Goal: Navigation & Orientation: Go to known website

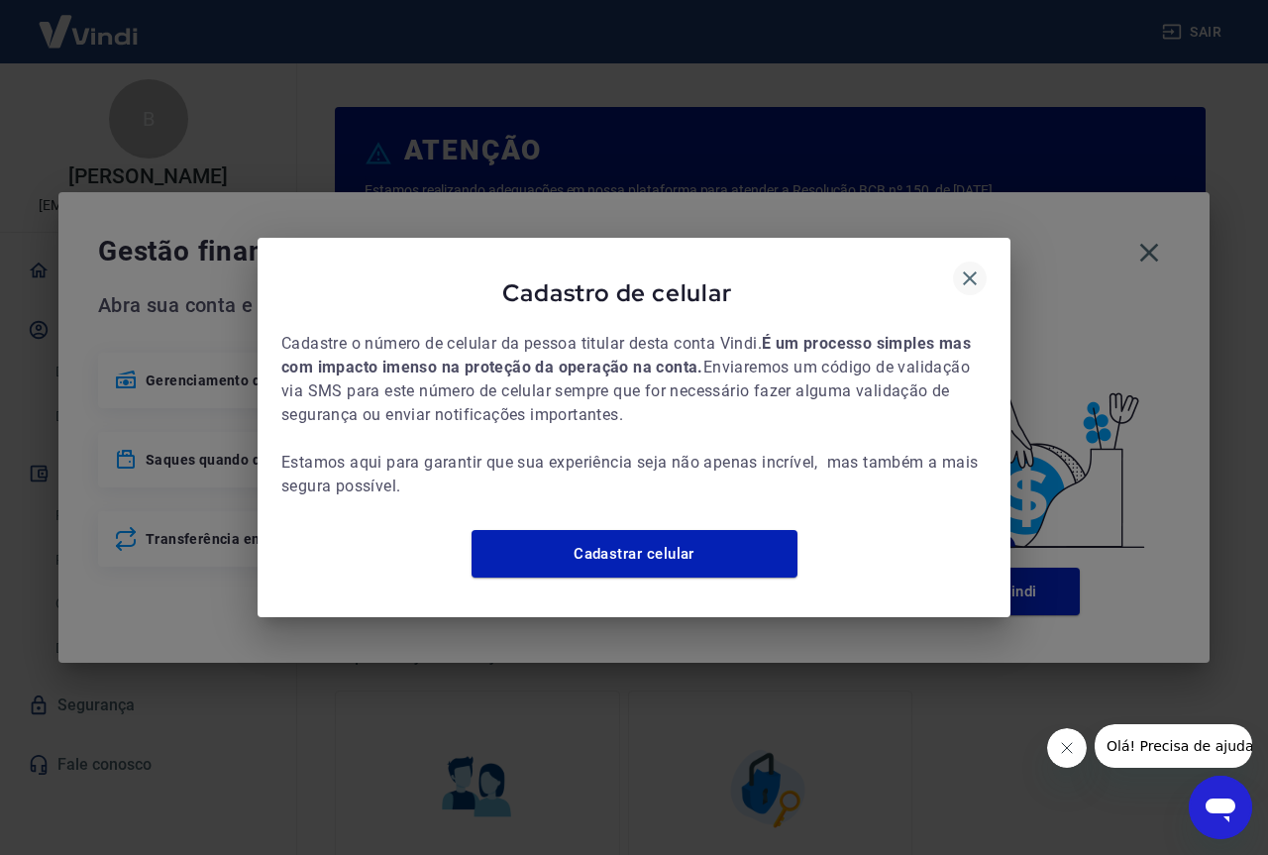
click at [977, 268] on icon "button" at bounding box center [970, 278] width 24 height 24
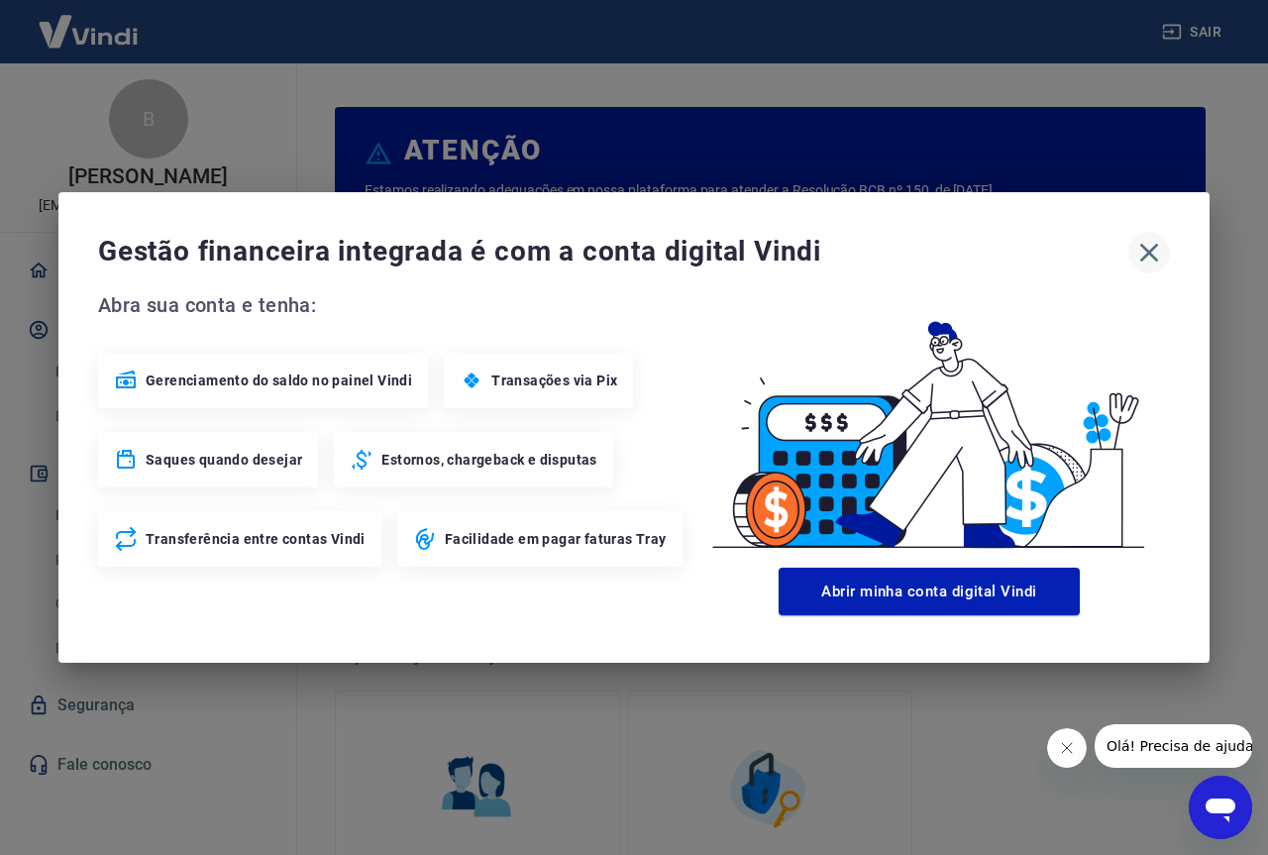
click at [1160, 262] on icon "button" at bounding box center [1149, 253] width 32 height 32
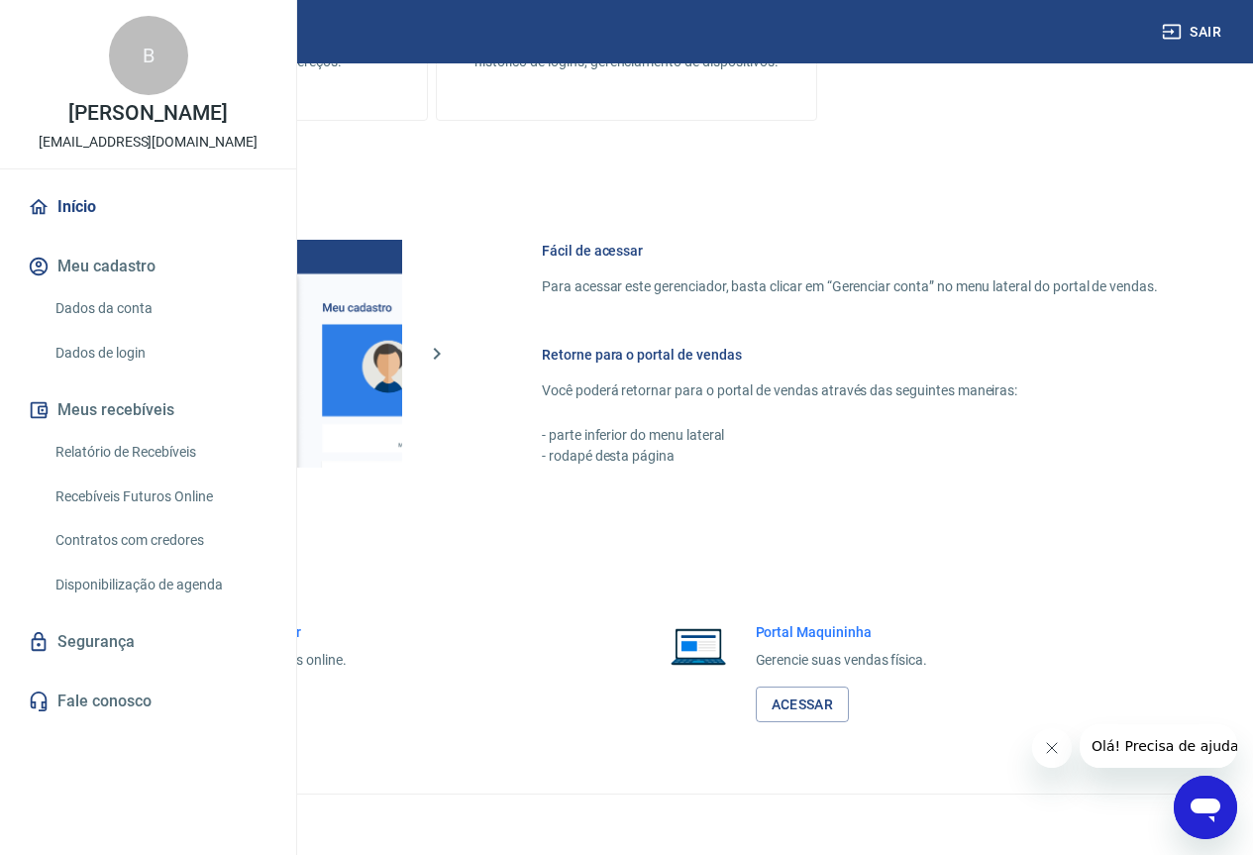
scroll to position [976, 0]
click at [265, 702] on link "Acessar" at bounding box center [217, 705] width 94 height 37
